Goal: Check status: Check status

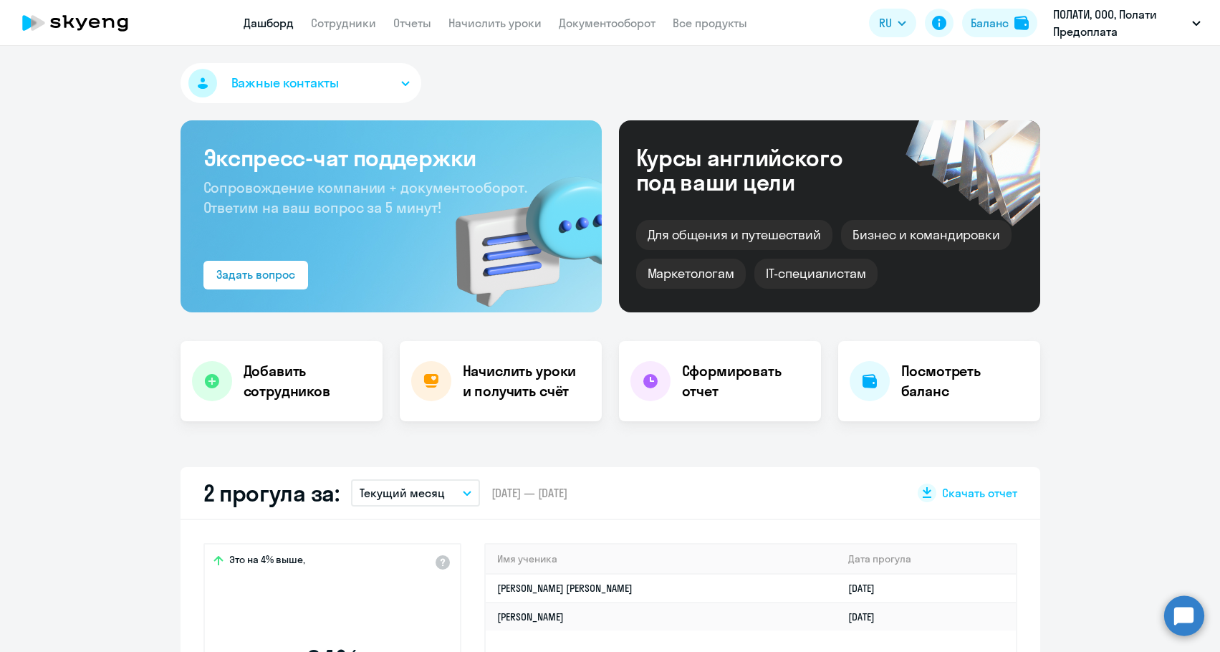
select select "30"
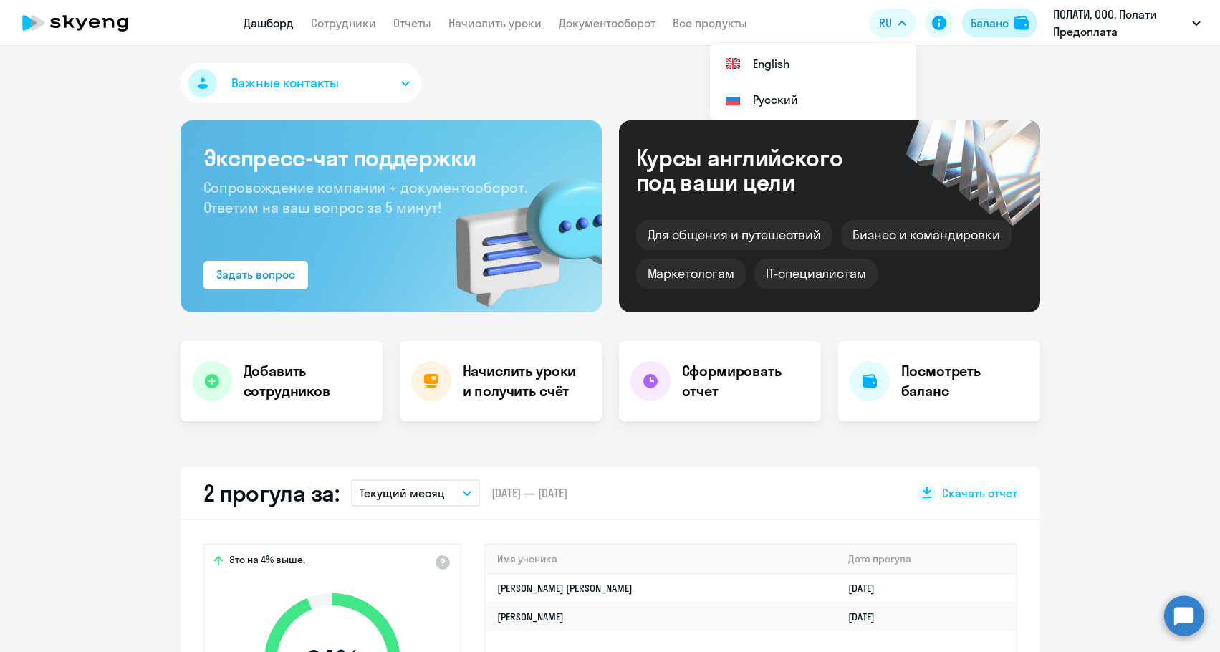
click at [979, 25] on div "Баланс" at bounding box center [990, 22] width 38 height 17
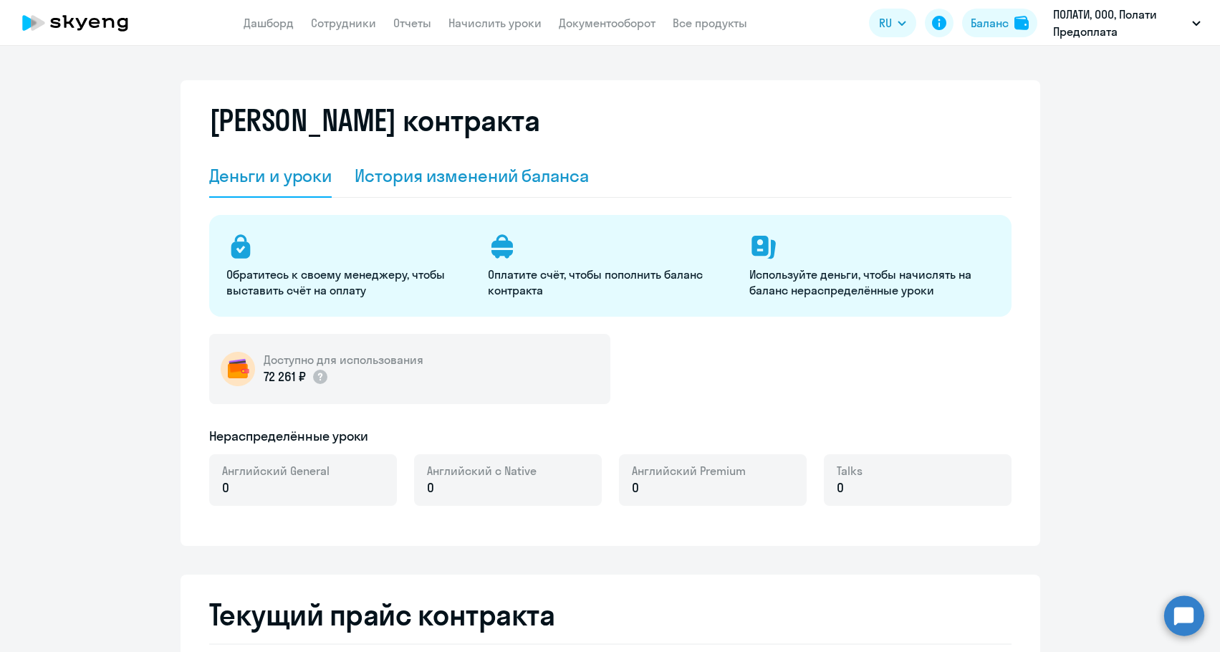
click at [528, 161] on div "История изменений баланса" at bounding box center [472, 176] width 234 height 43
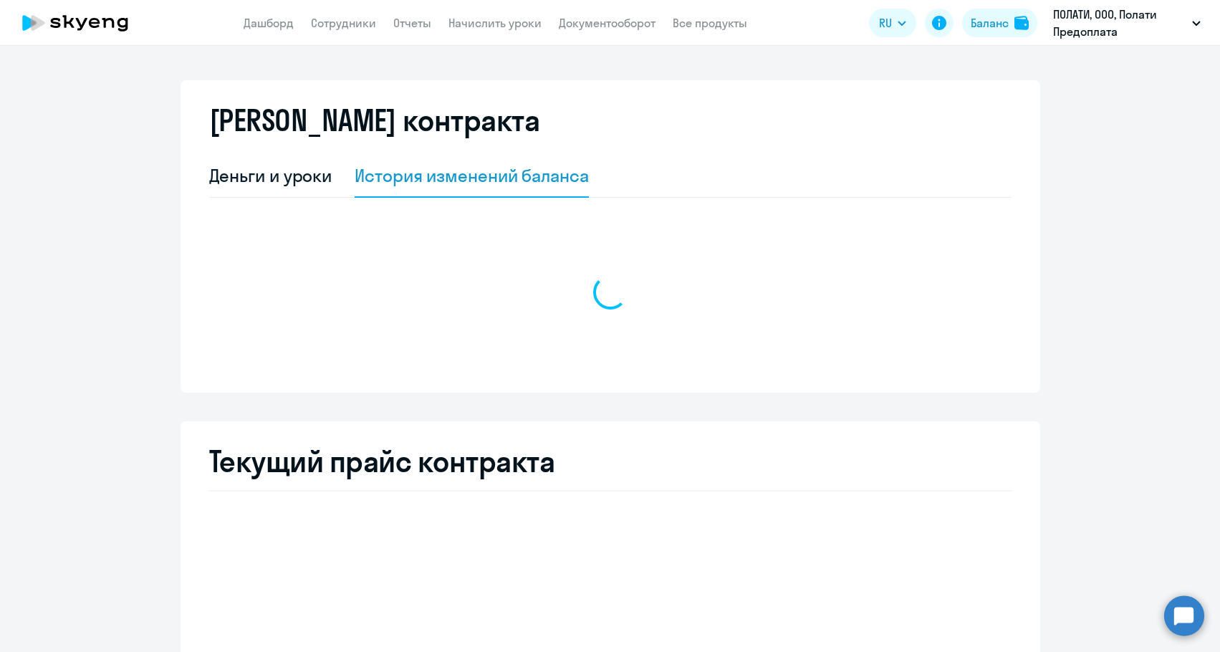
select select "english_adult_not_native_speaker"
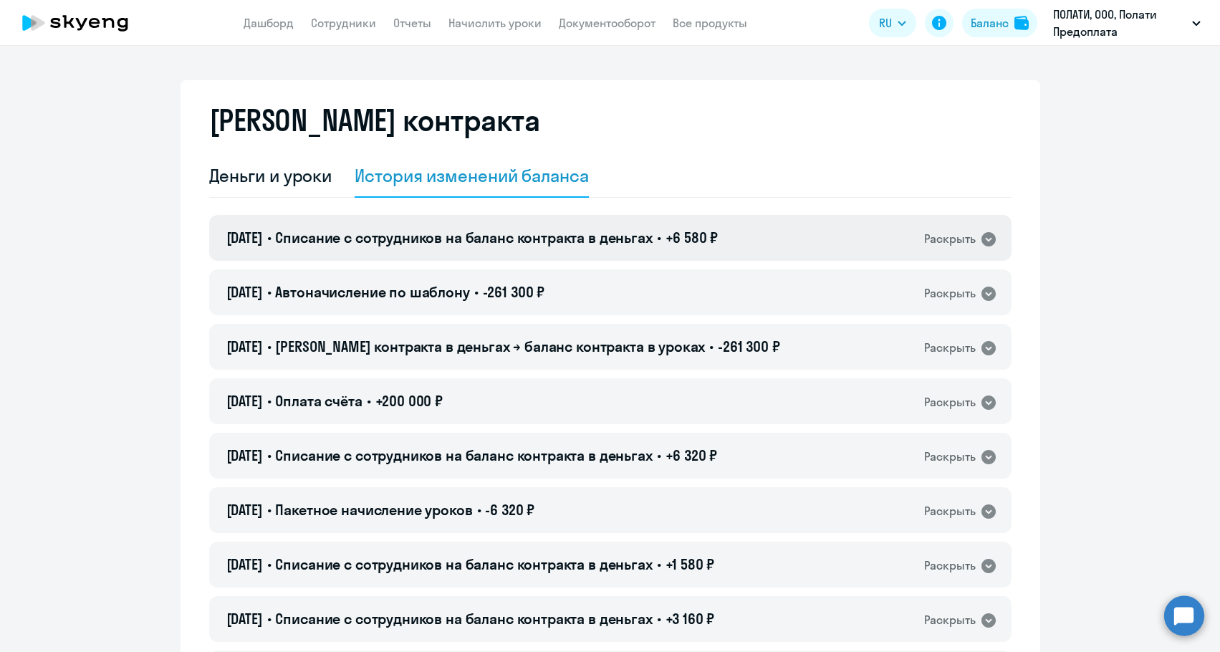
click at [491, 246] on h4 "06.10.2025 • Списание с сотрудников на баланс контракта в деньгах • +6 580 ₽" at bounding box center [472, 238] width 492 height 20
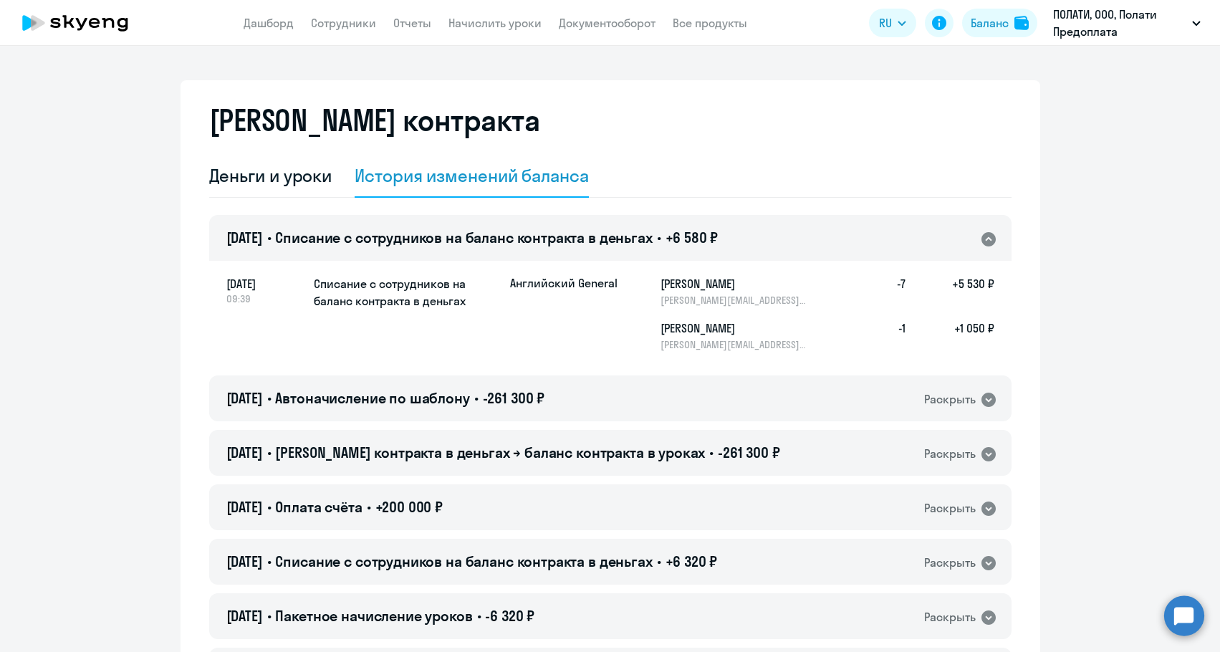
click at [491, 246] on h4 "06.10.2025 • Списание с сотрудников на баланс контракта в деньгах • +6 580 ₽" at bounding box center [472, 238] width 492 height 20
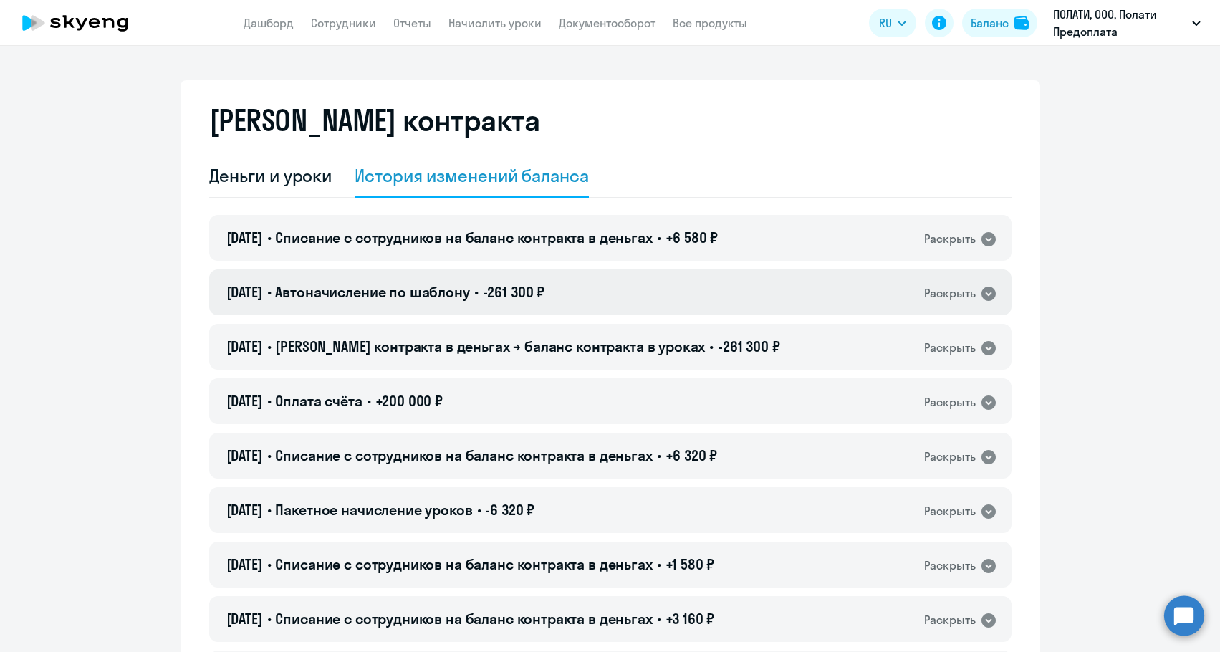
click at [471, 282] on h4 "01.10.2025 • Автоначисление по шаблону • -261 300 ₽" at bounding box center [385, 292] width 319 height 20
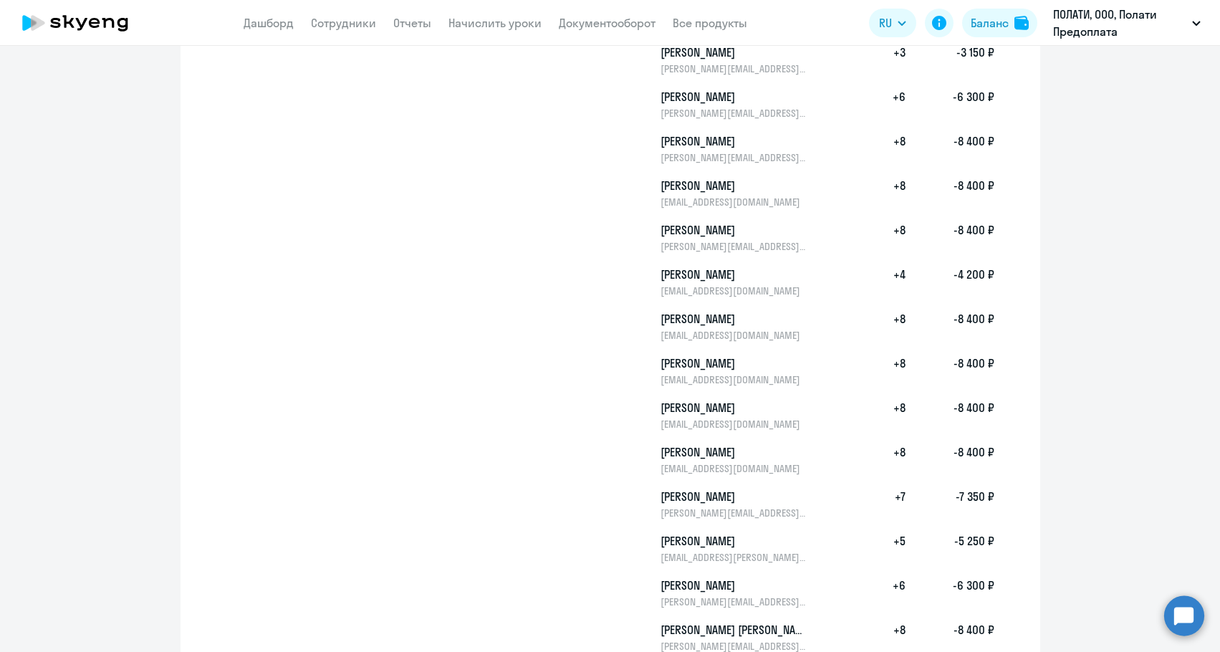
scroll to position [1146, 0]
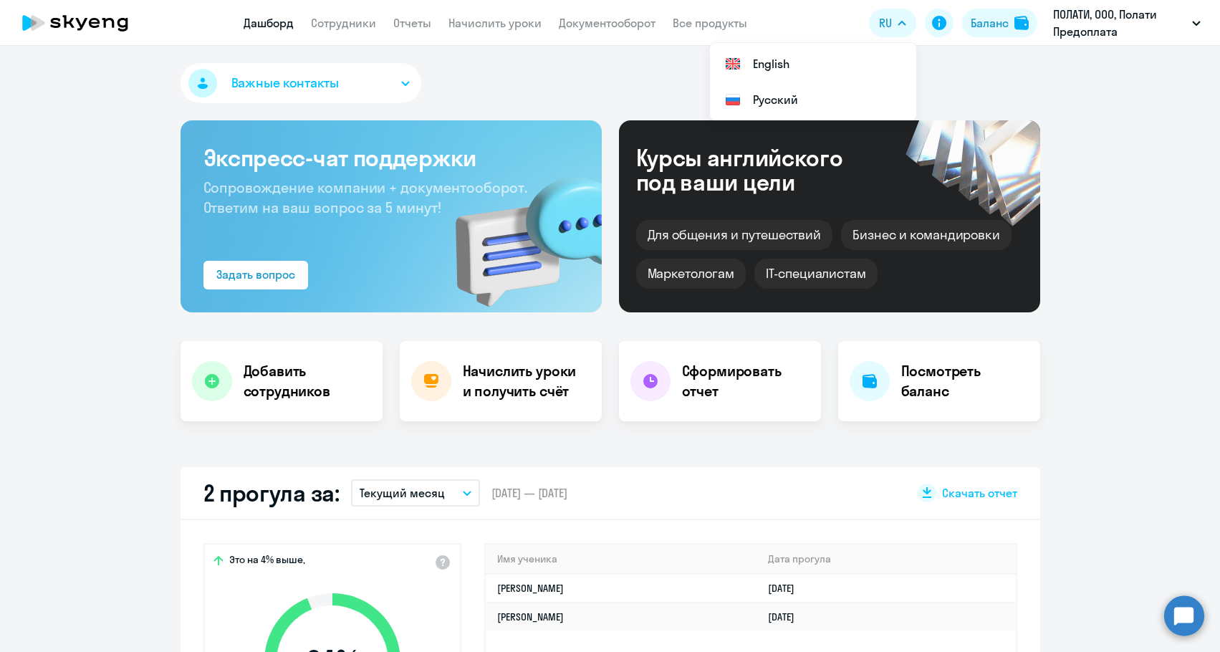
click at [962, 28] on ds-button "Баланс" at bounding box center [999, 23] width 75 height 29
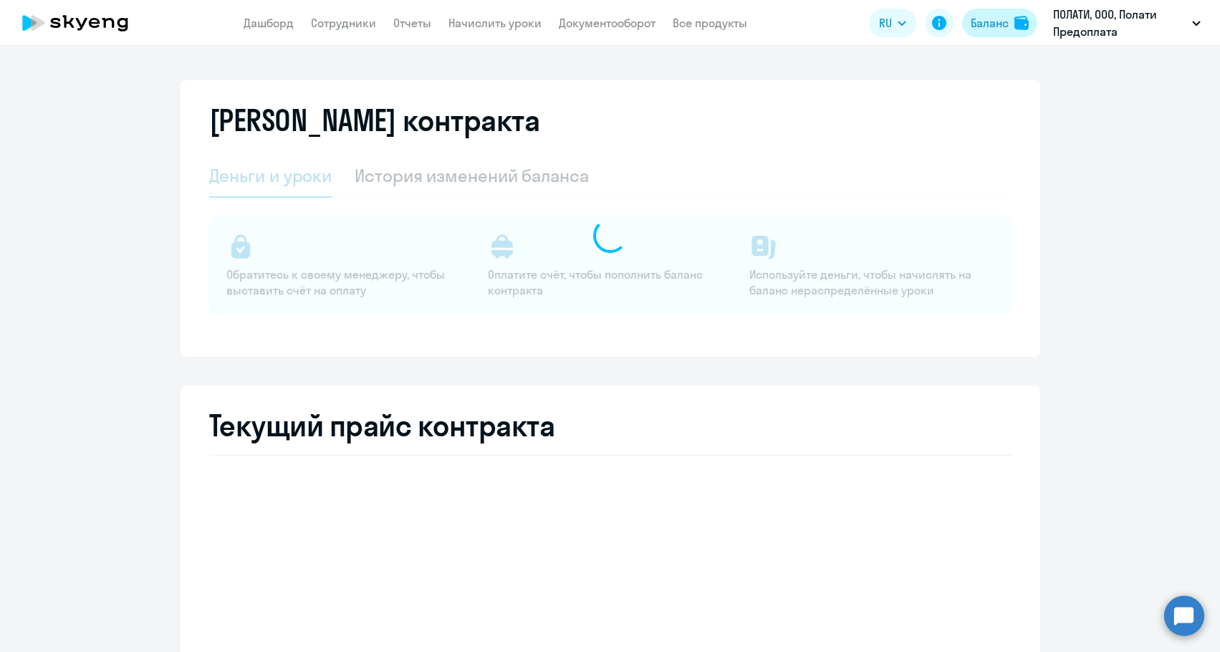
select select "english_adult_not_native_speaker"
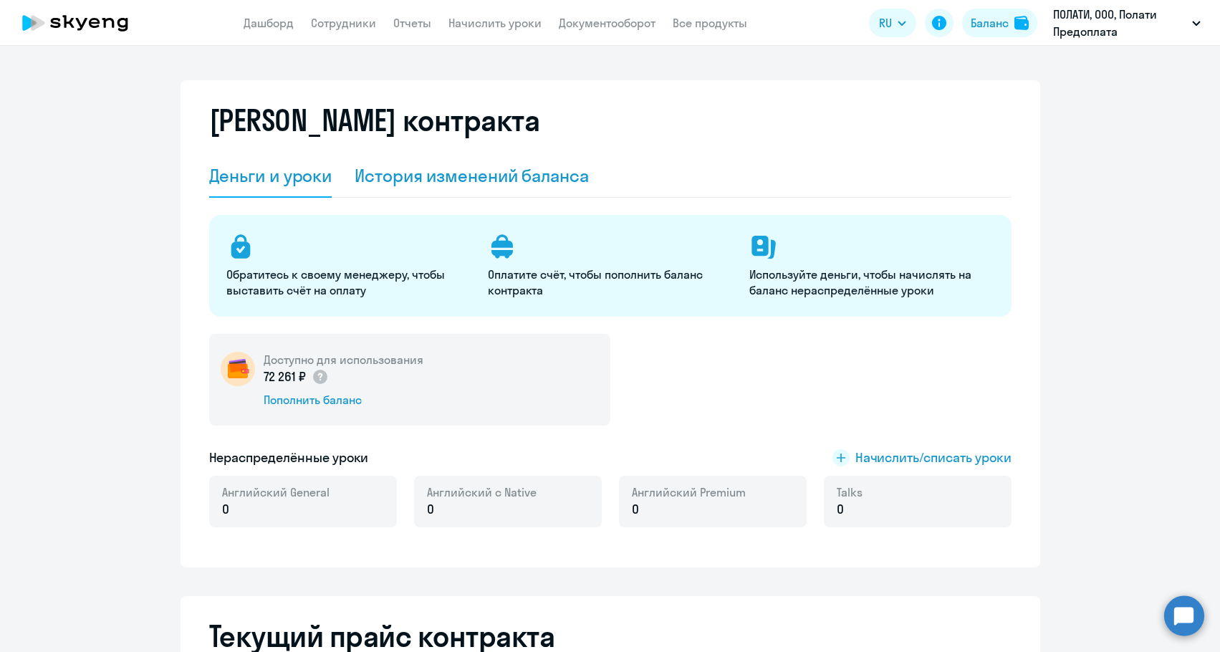
click at [527, 184] on div "История изменений баланса" at bounding box center [472, 175] width 234 height 23
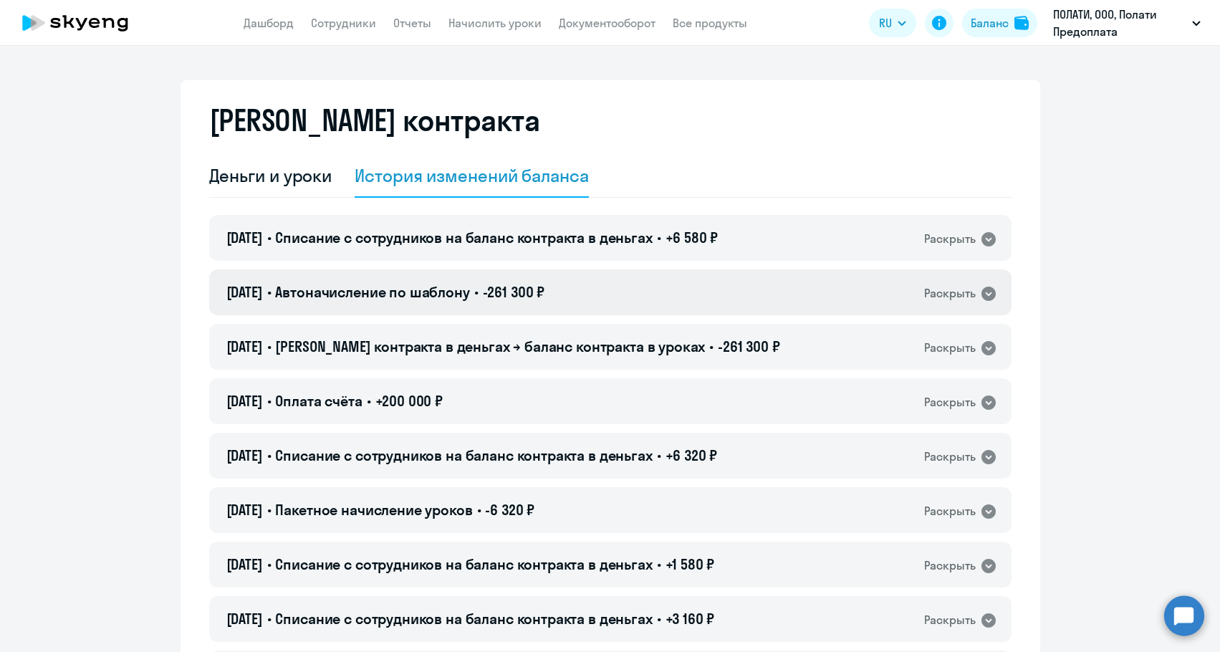
click at [536, 298] on span "-261 300 ₽" at bounding box center [514, 292] width 62 height 18
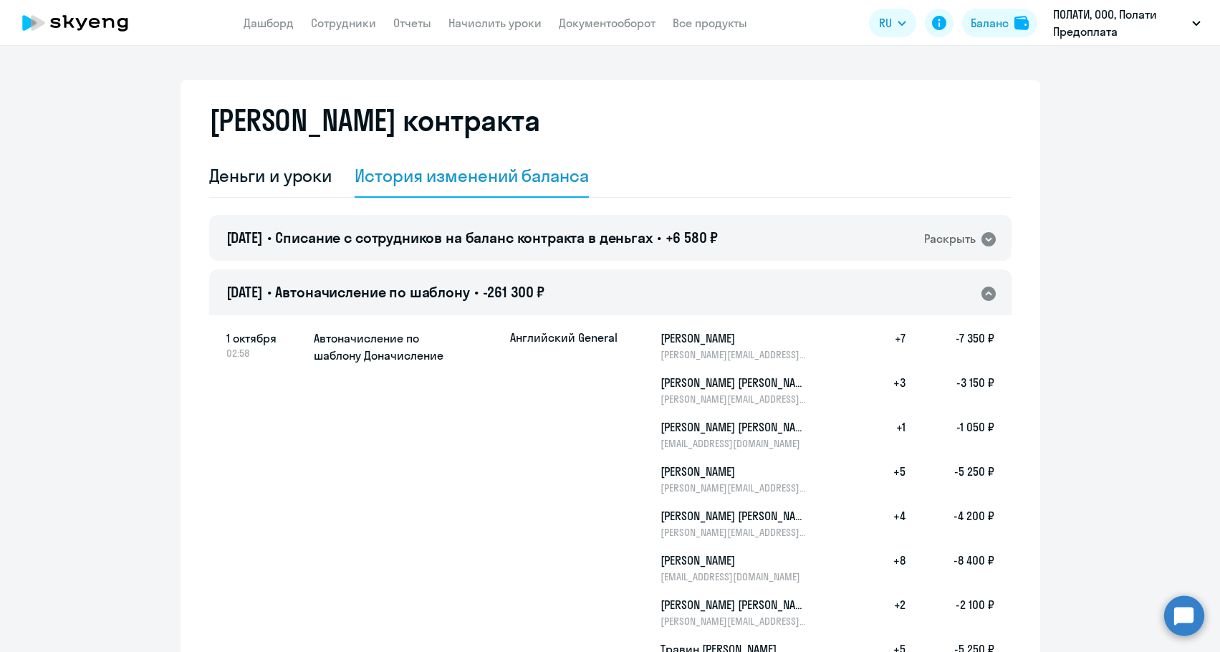
click at [536, 298] on span "-261 300 ₽" at bounding box center [514, 292] width 62 height 18
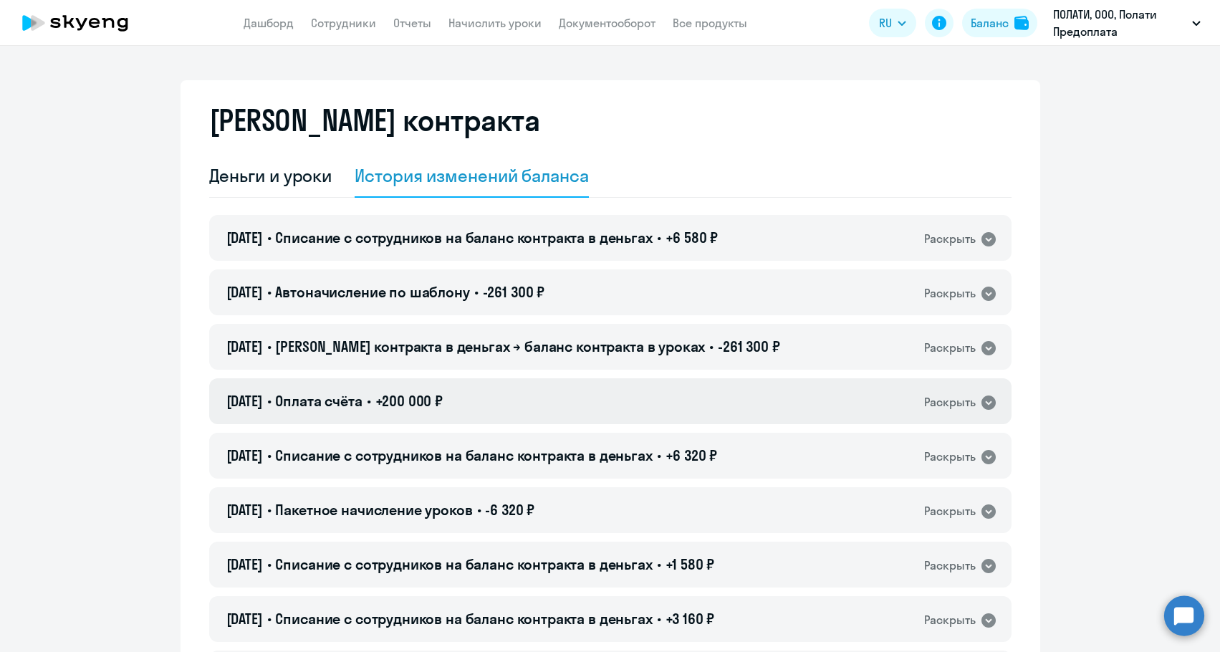
click at [514, 408] on div "[DATE] • Оплата счёта • +200 000 ₽ Раскрыть" at bounding box center [610, 401] width 802 height 46
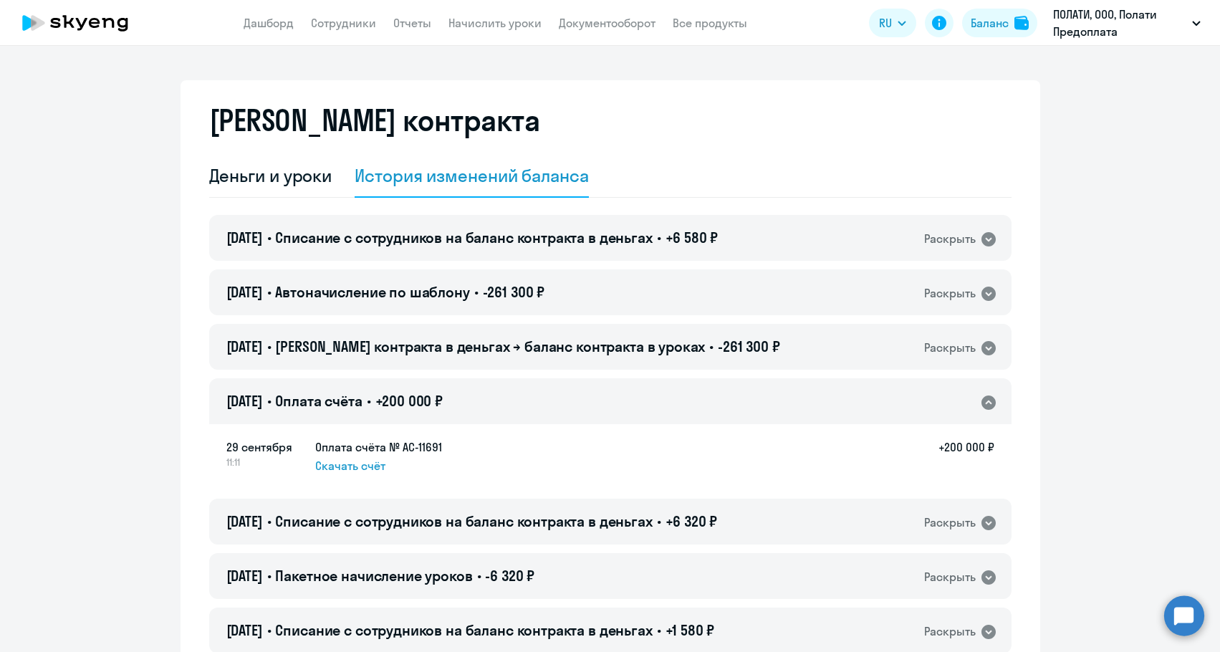
click at [514, 408] on div "[DATE] • Оплата счёта • +200 000 ₽ Раскрыть" at bounding box center [610, 401] width 802 height 46
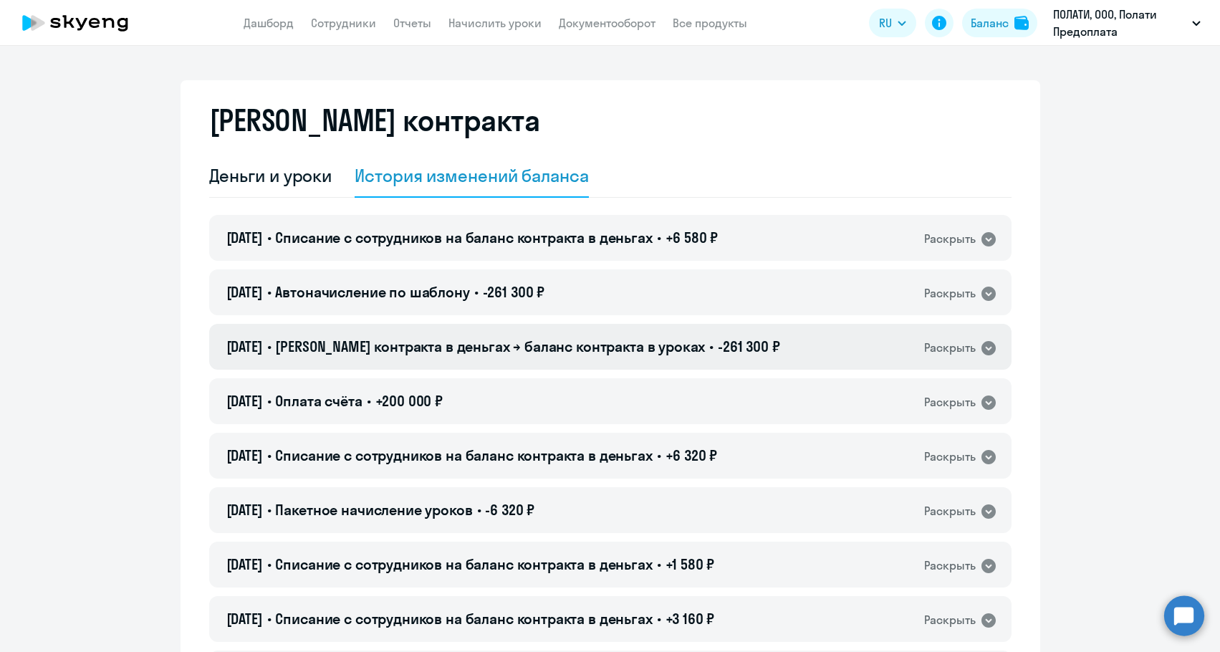
click at [543, 328] on div "[DATE] • Баланс контракта в деньгах → баланс контракта в уроках • -261 300 ₽ Ра…" at bounding box center [610, 347] width 802 height 46
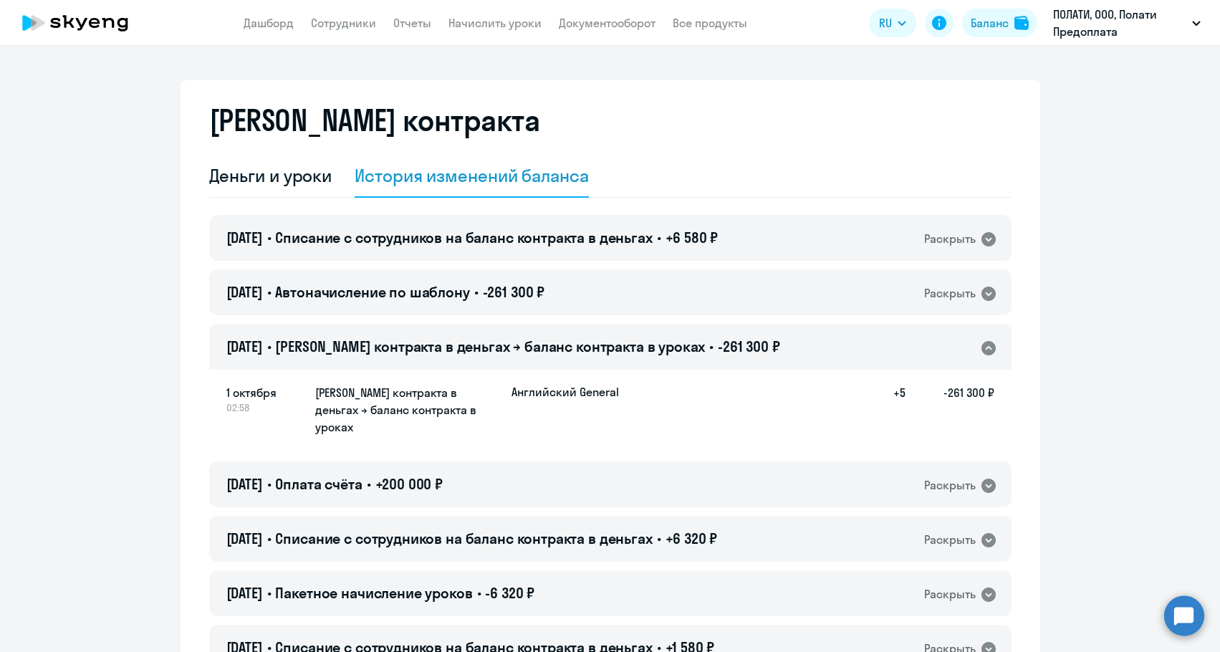
click at [543, 328] on div "[DATE] • Баланс контракта в деньгах → баланс контракта в уроках • -261 300 ₽ Ра…" at bounding box center [610, 347] width 802 height 46
